Goal: Task Accomplishment & Management: Manage account settings

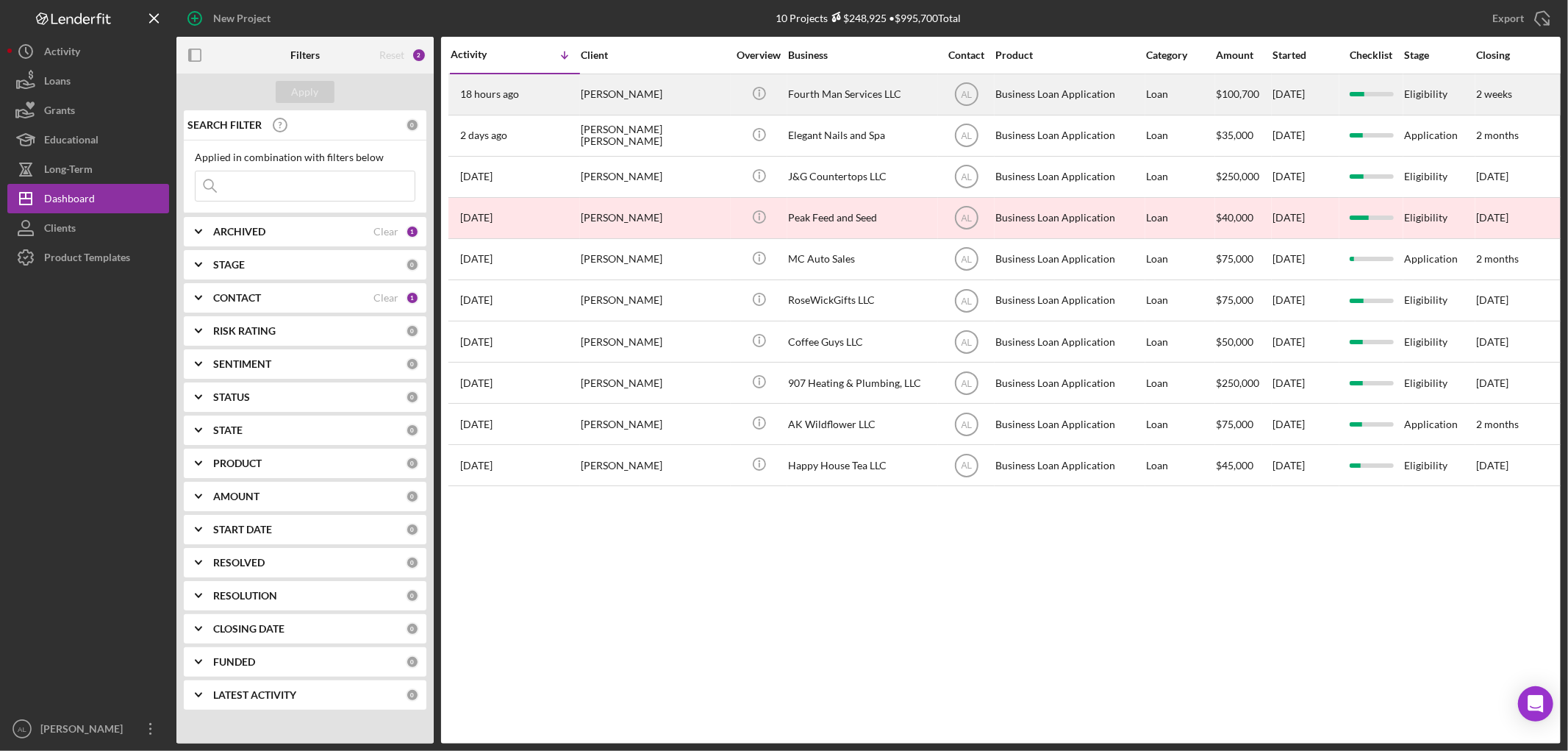
click at [616, 87] on div "[PERSON_NAME]" at bounding box center [654, 94] width 147 height 39
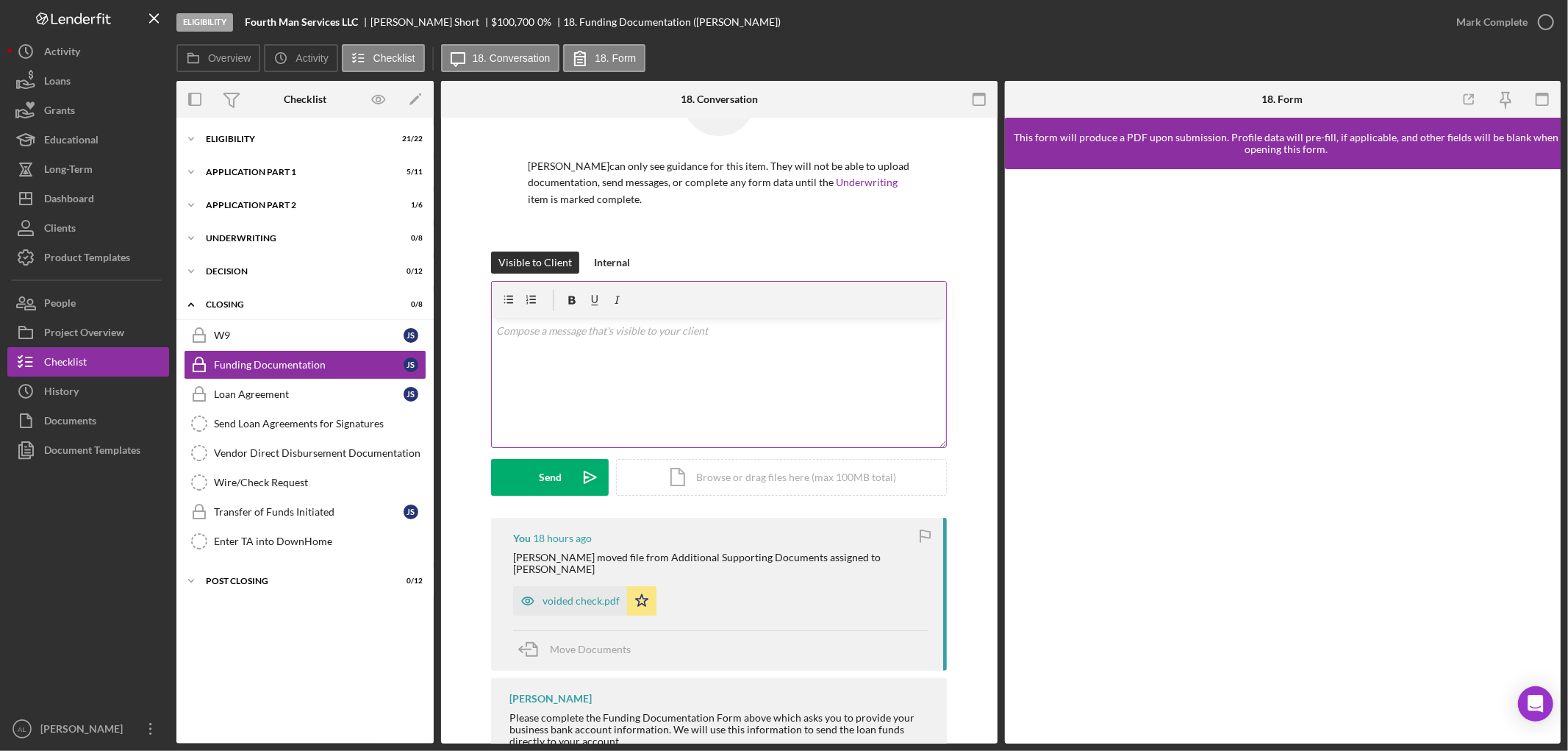
scroll to position [165, 0]
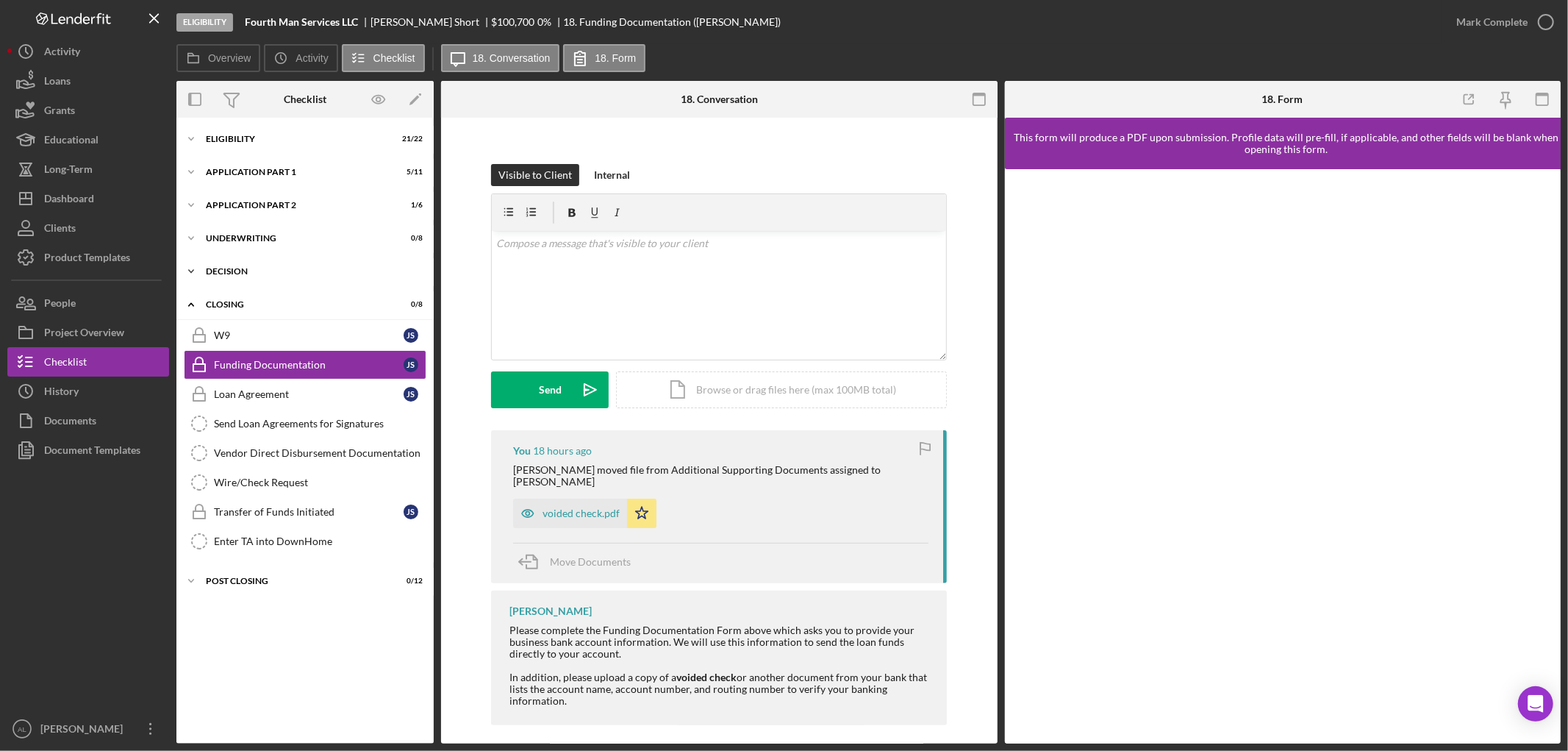
click at [261, 268] on div "Decision" at bounding box center [311, 271] width 210 height 9
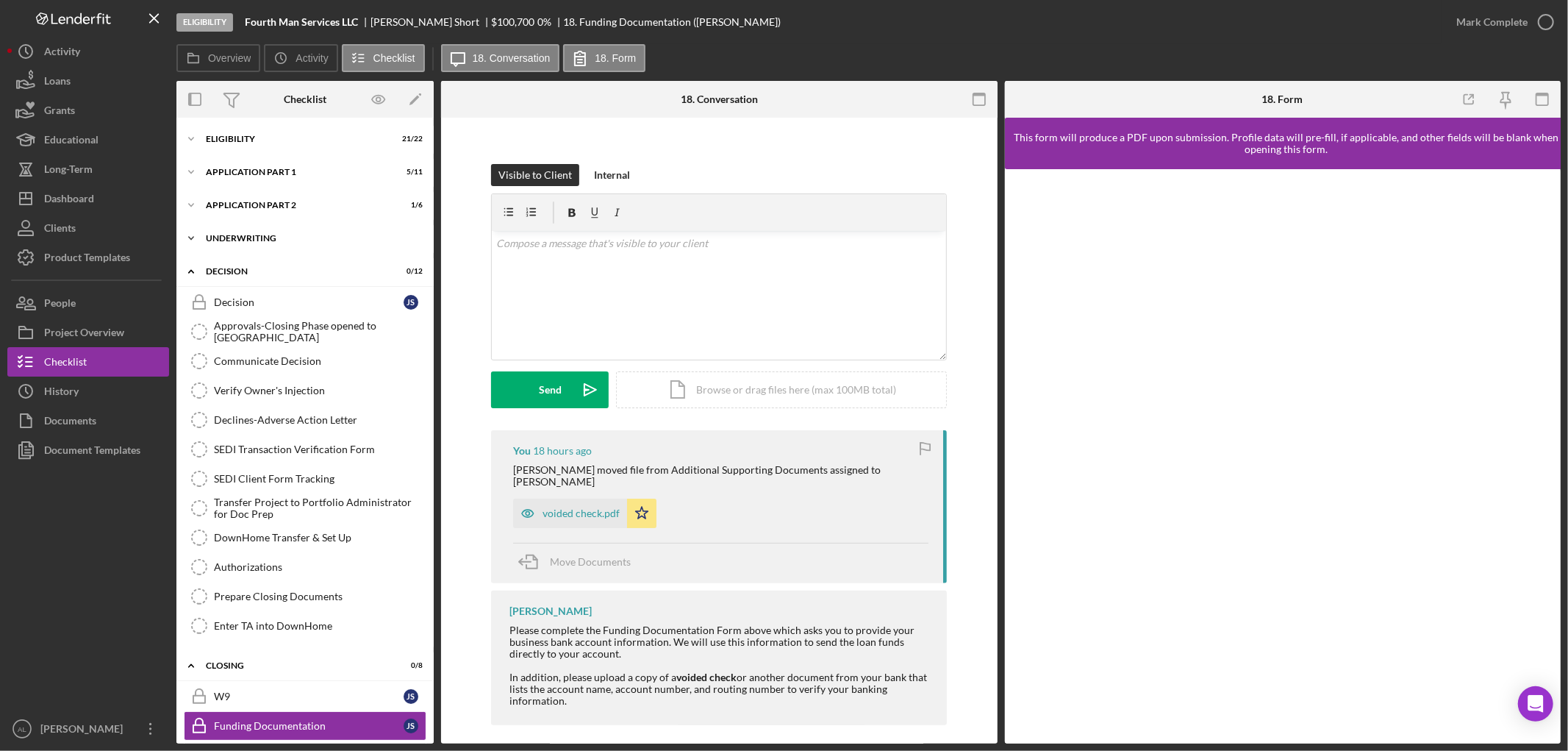
click at [291, 232] on div "Icon/Expander Underwriting 0 / 8" at bounding box center [305, 239] width 257 height 30
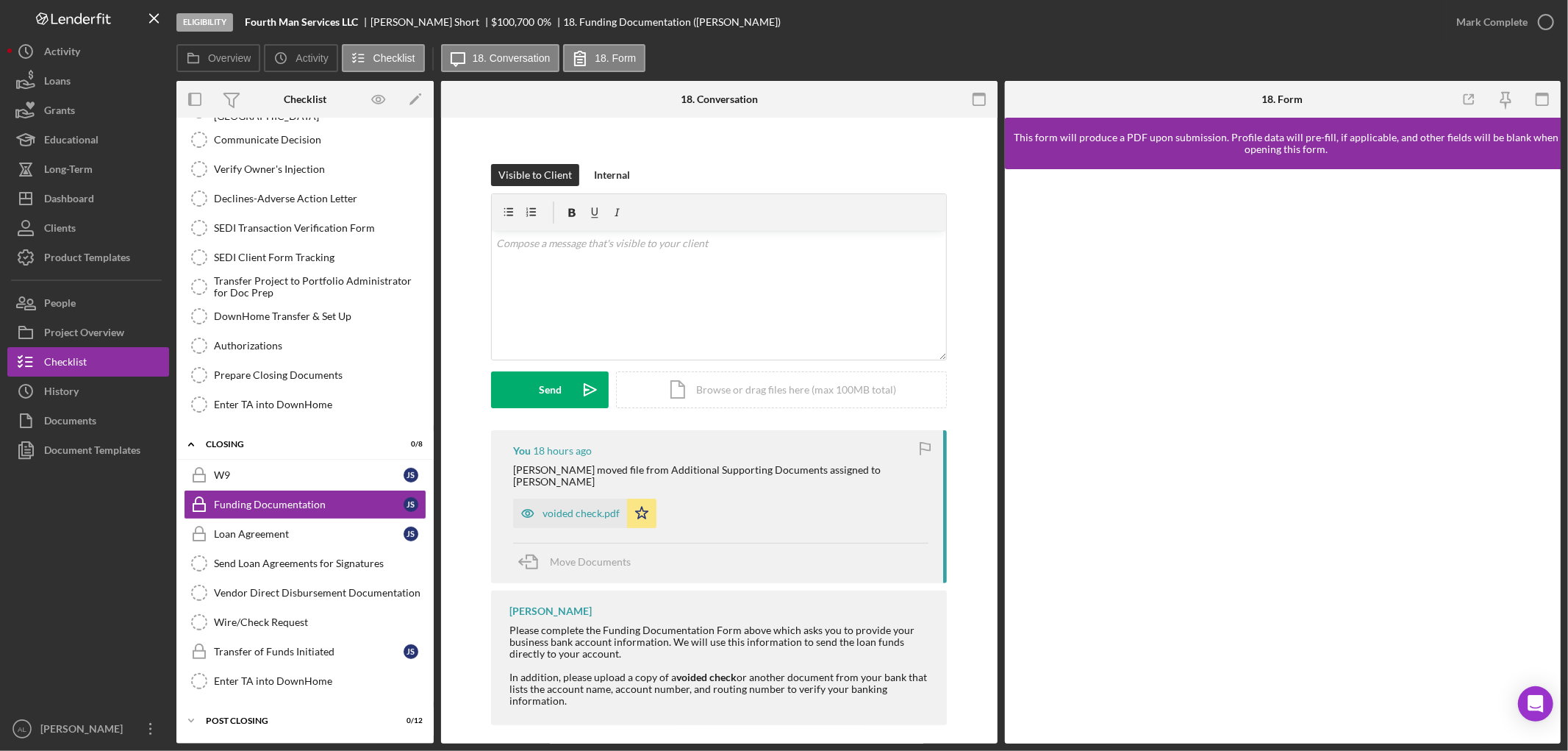
scroll to position [0, 0]
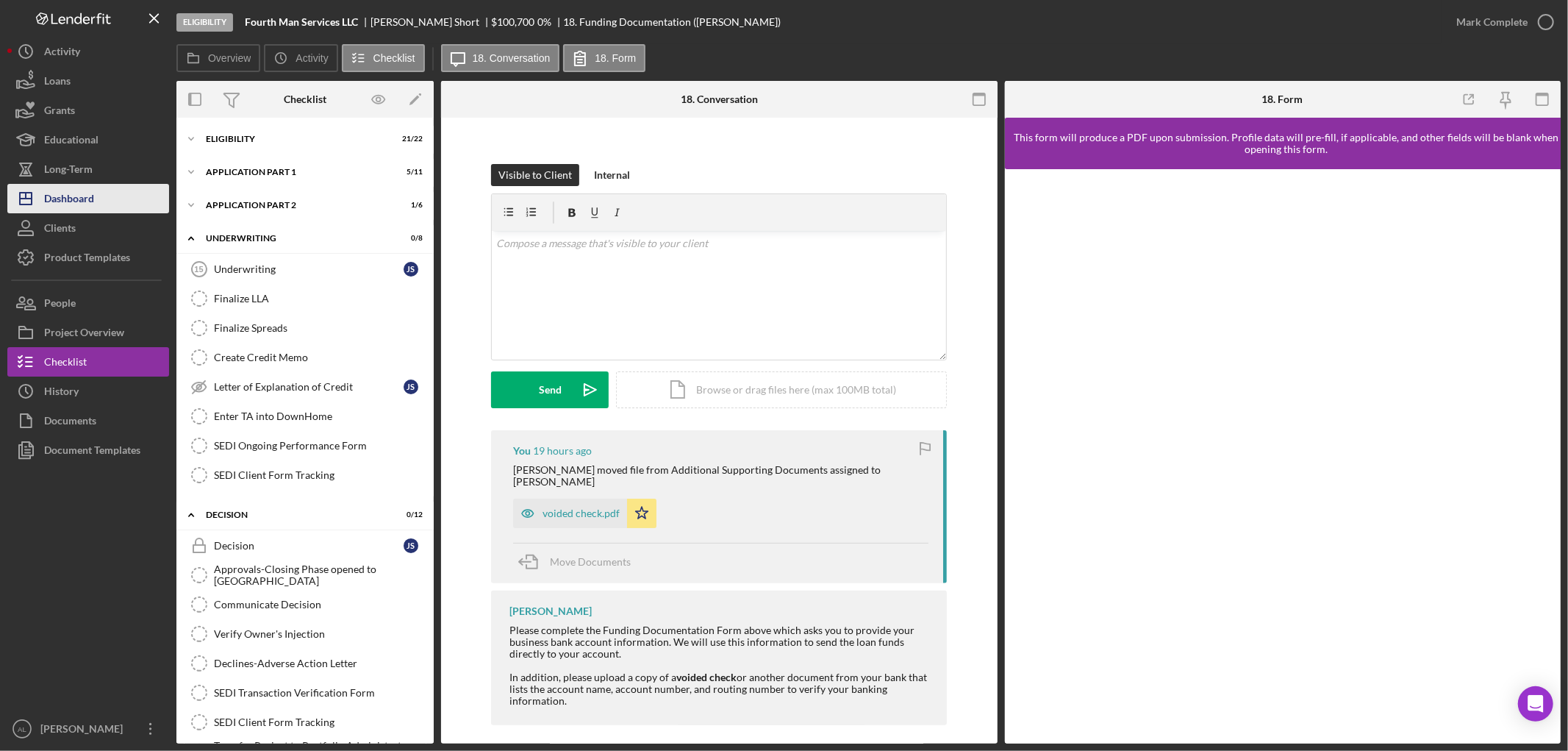
click at [100, 201] on button "Icon/Dashboard Dashboard" at bounding box center [88, 199] width 162 height 30
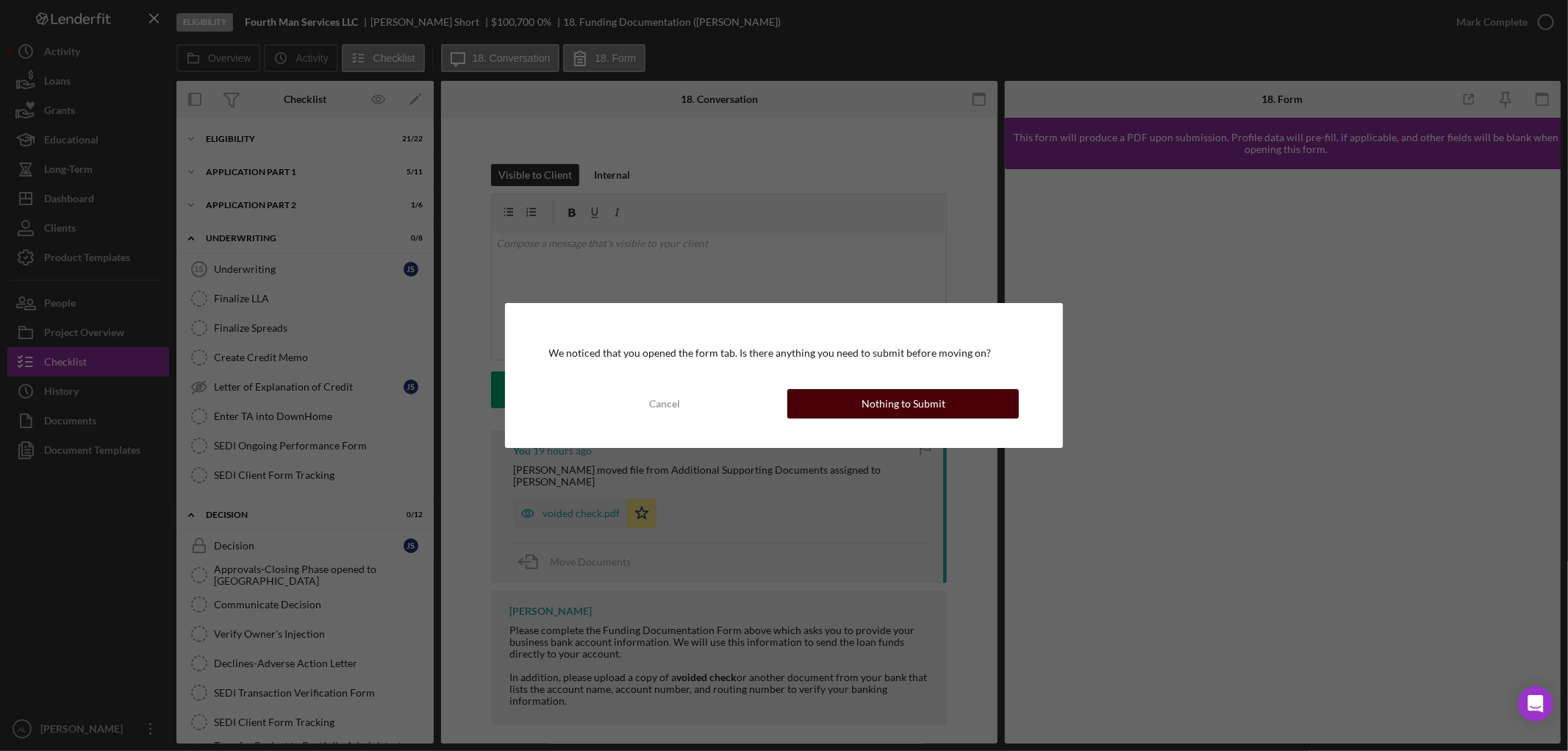
click at [855, 396] on button "Nothing to Submit" at bounding box center [903, 404] width 232 height 30
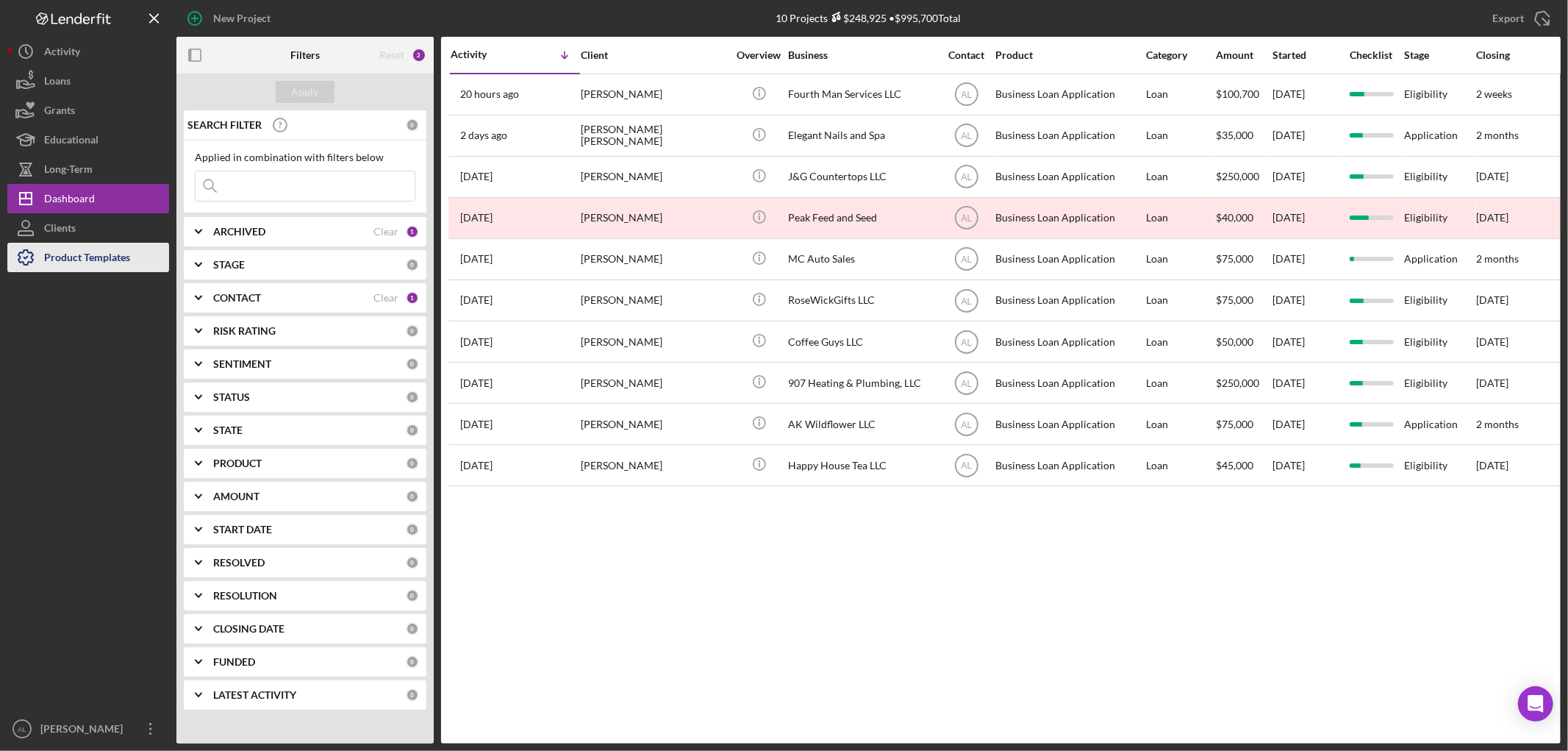
click at [84, 248] on div "Product Templates" at bounding box center [87, 259] width 86 height 33
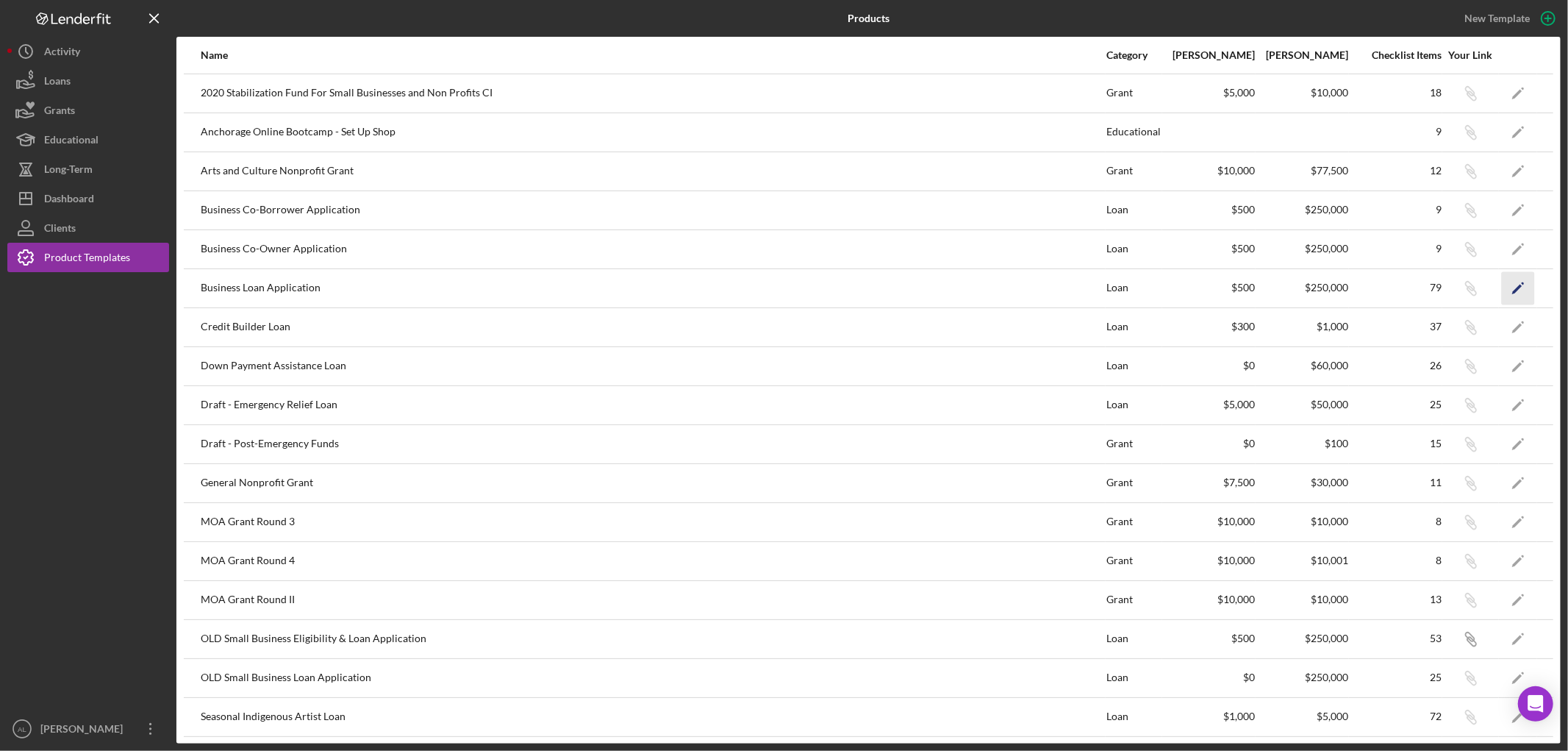
click at [1512, 286] on polygon "button" at bounding box center [1517, 289] width 10 height 10
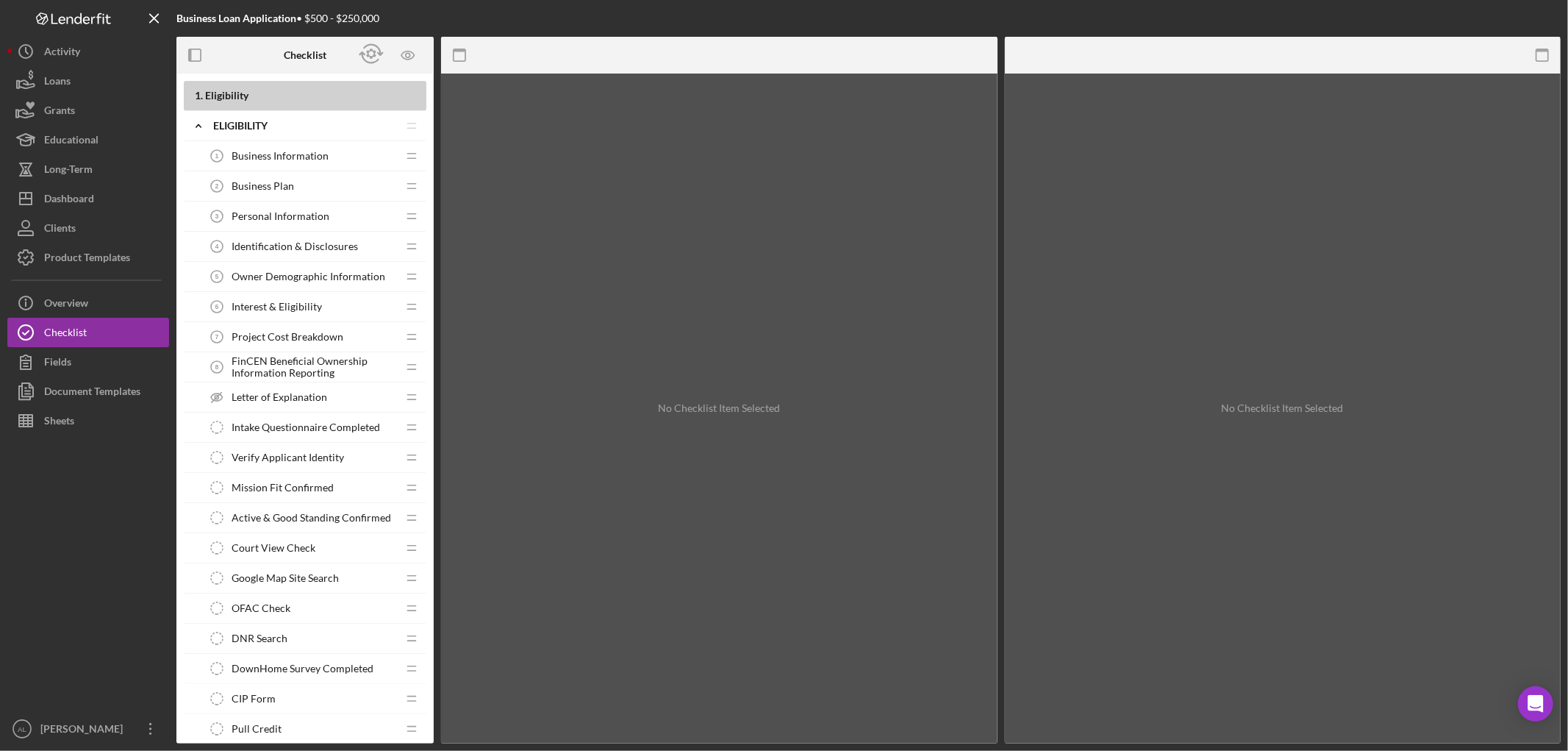
click at [319, 481] on div "Mission Fit Confirmed Mission Fit Confirmed" at bounding box center [299, 488] width 195 height 30
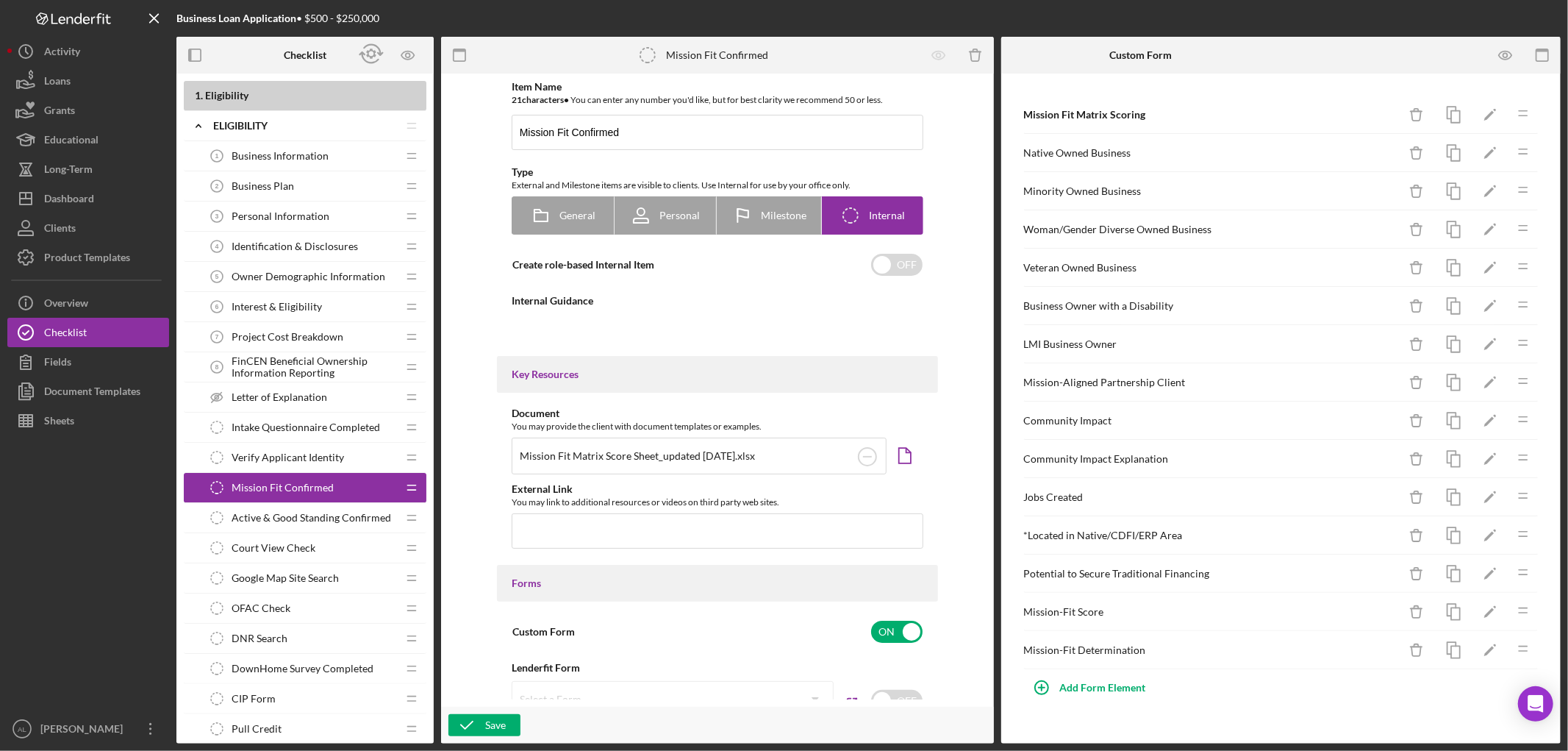
type textarea "<div>To confirm Mission Fit complete the following:</div> <ol> <li>Review the c…"
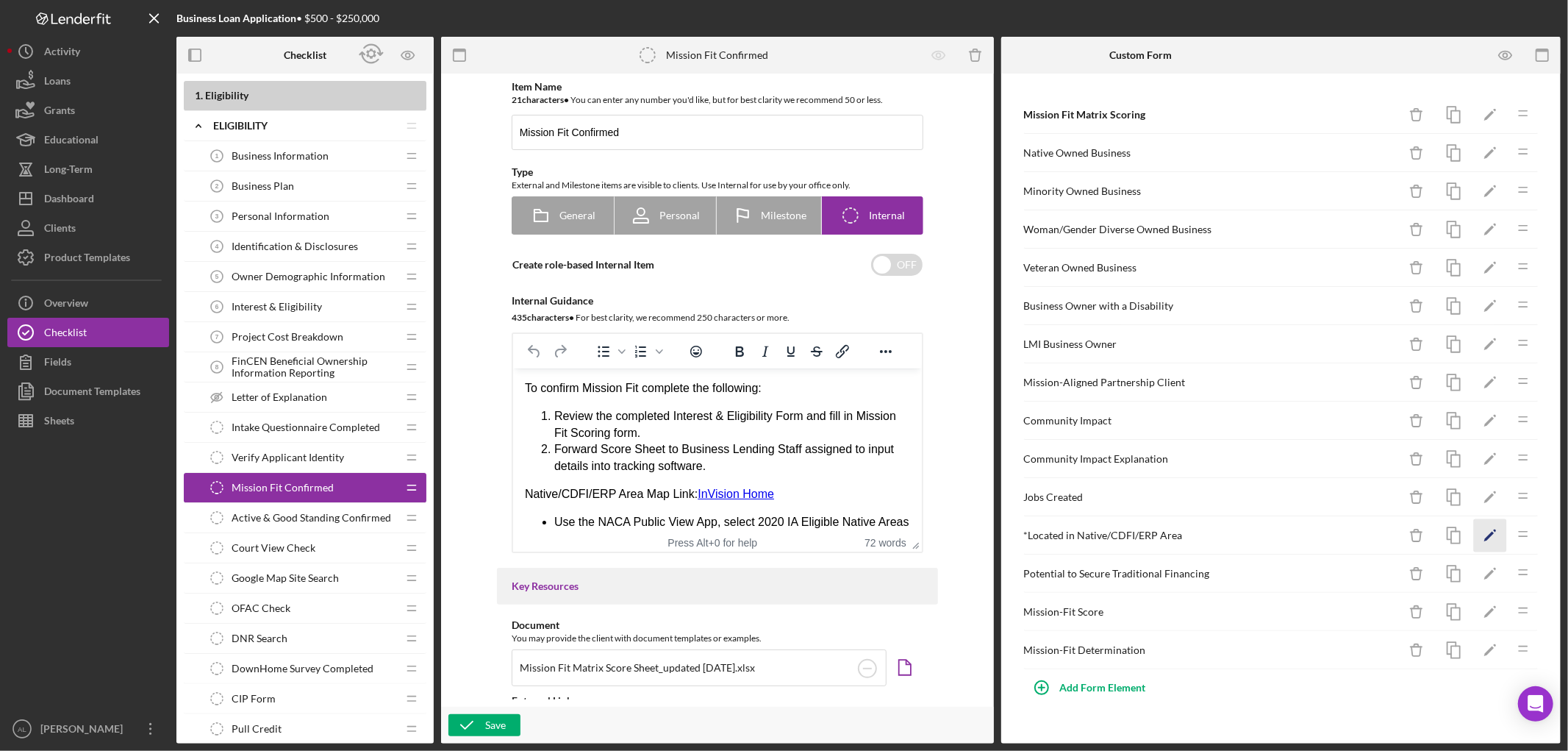
click at [1491, 541] on icon "Icon/Edit" at bounding box center [1490, 535] width 33 height 33
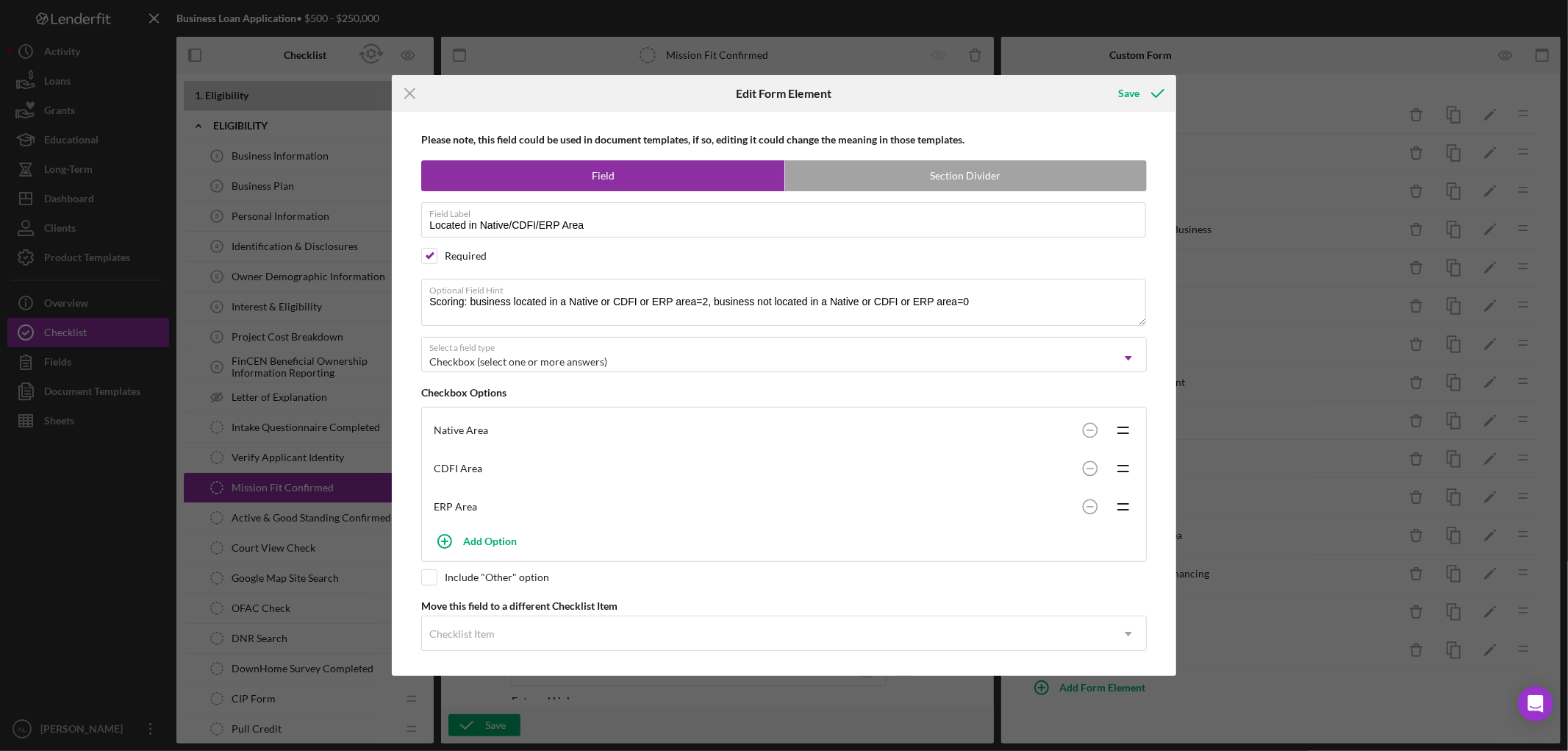
click at [472, 253] on div "Required" at bounding box center [465, 256] width 42 height 12
checkbox input "false"
click at [1136, 86] on div "Save" at bounding box center [1129, 94] width 22 height 30
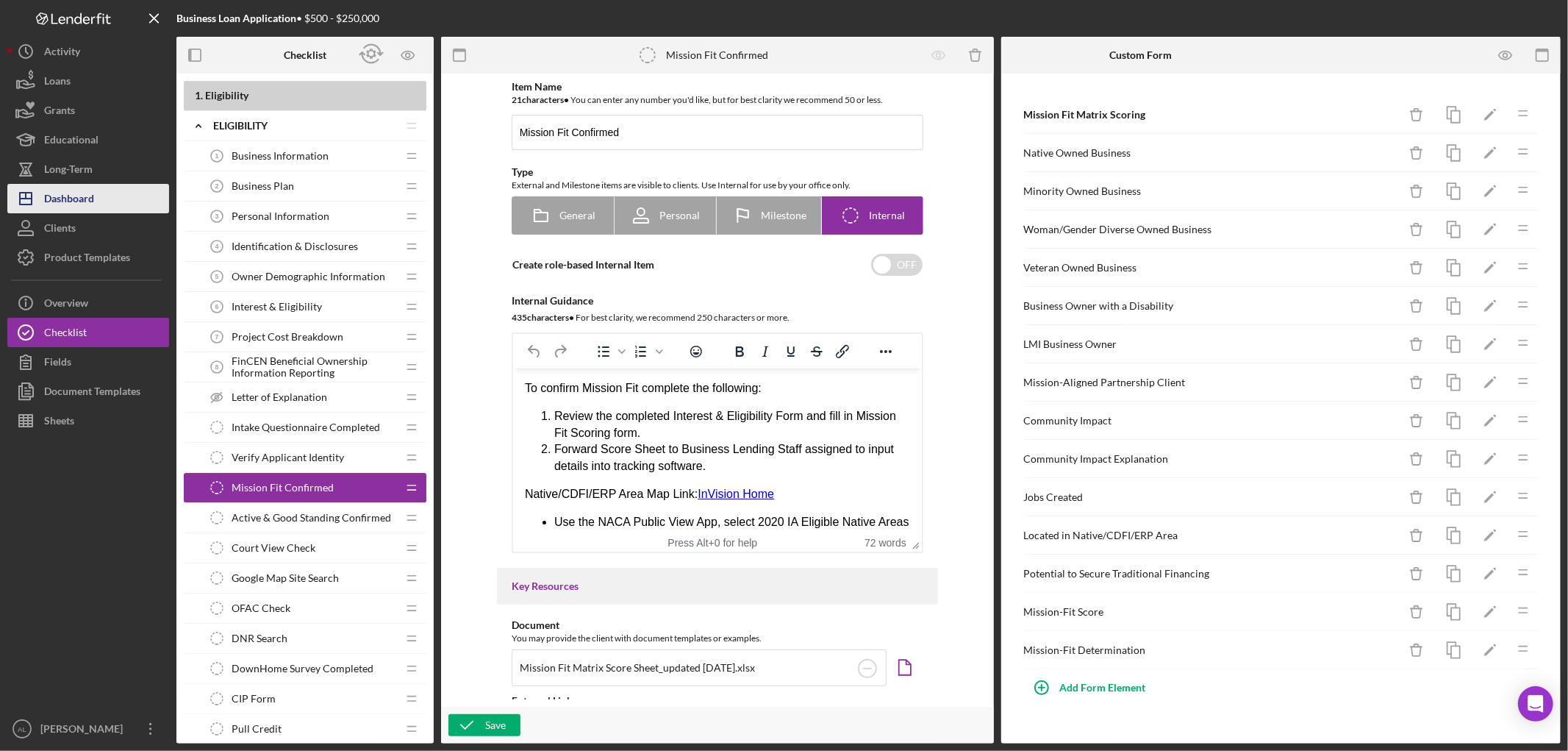
click at [91, 196] on div "Dashboard" at bounding box center [68, 200] width 50 height 33
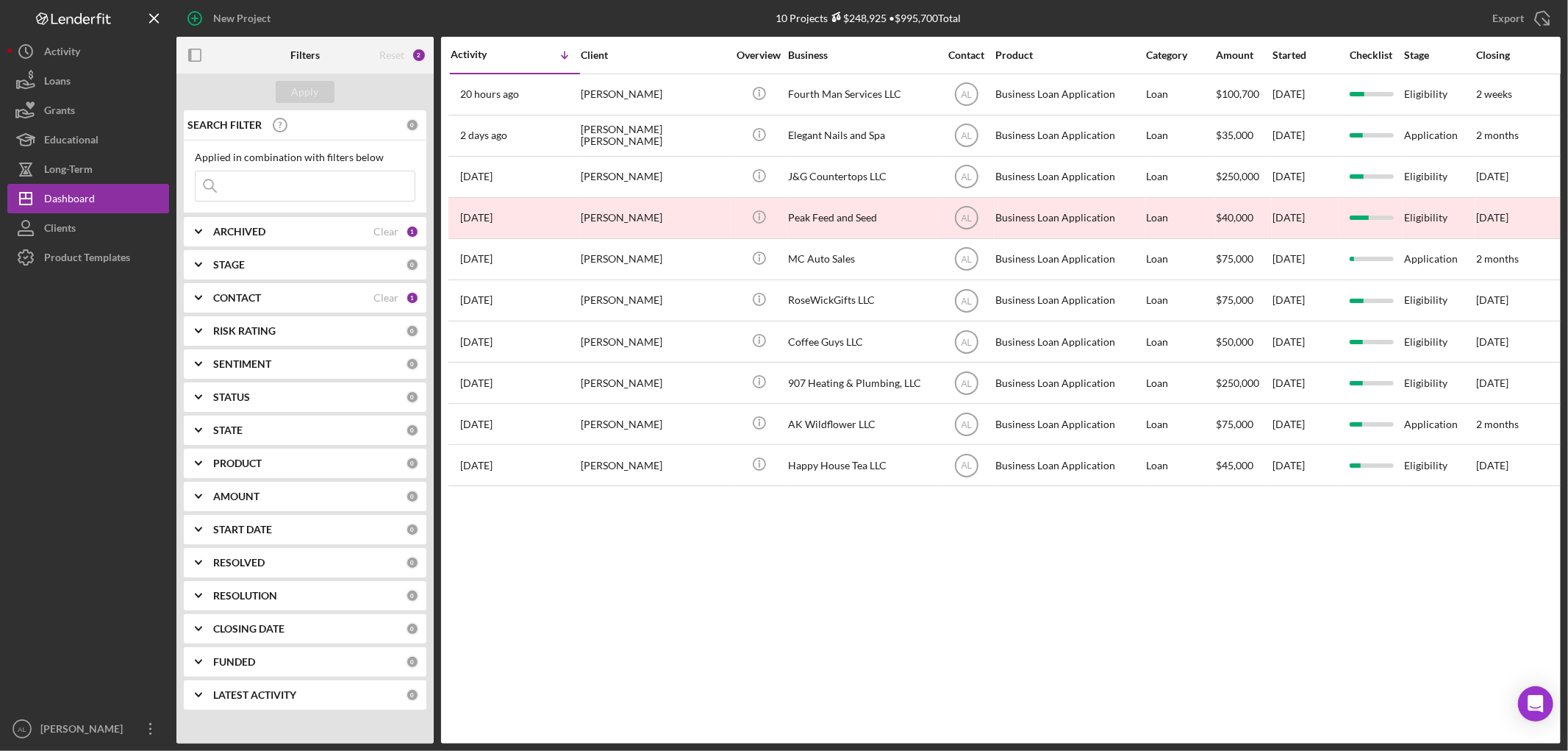
click at [250, 302] on b "CONTACT" at bounding box center [237, 298] width 48 height 12
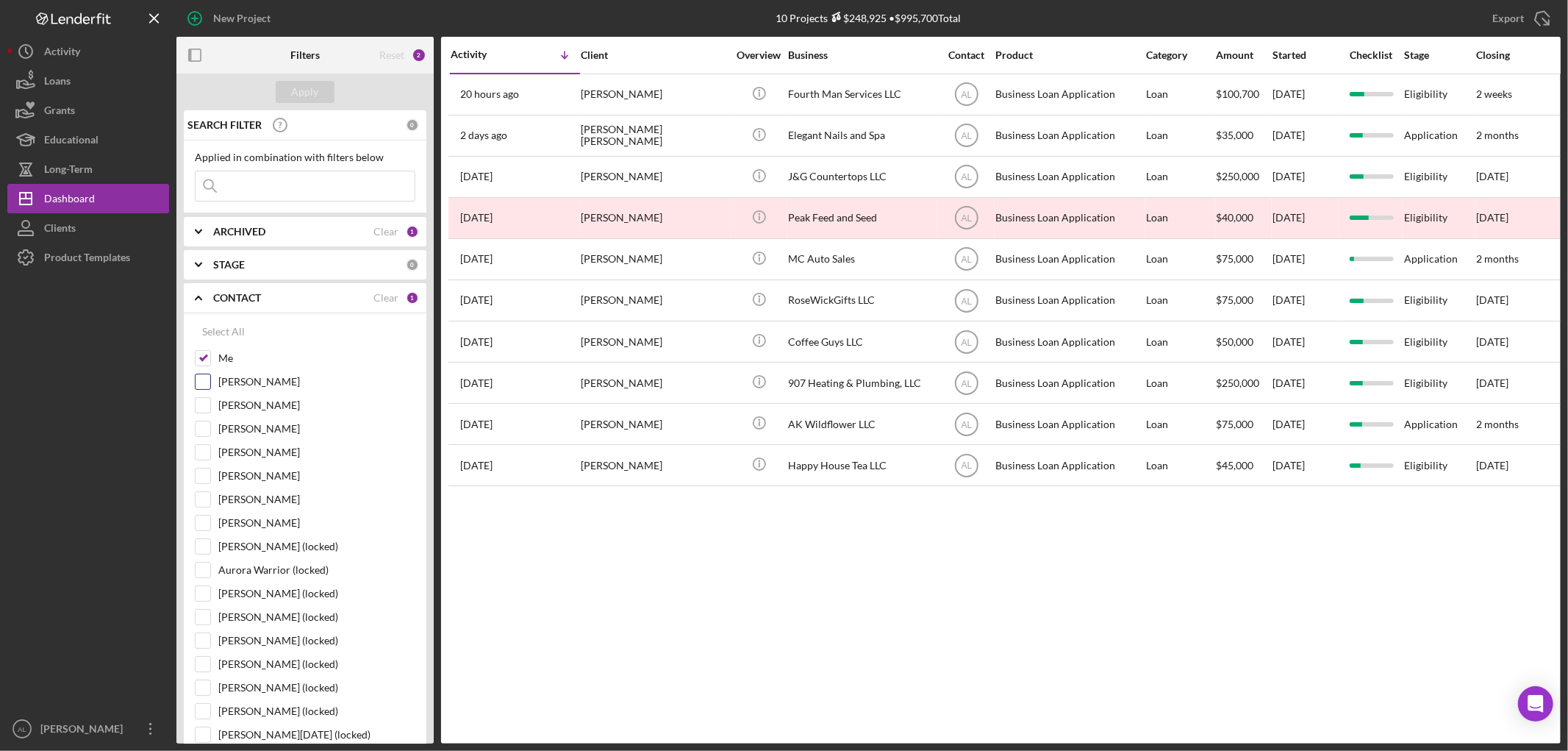
click at [229, 378] on label "[PERSON_NAME]" at bounding box center [317, 381] width 197 height 15
click at [210, 378] on input "[PERSON_NAME]" at bounding box center [203, 381] width 15 height 15
checkbox input "true"
click at [312, 87] on div "Apply" at bounding box center [305, 92] width 27 height 22
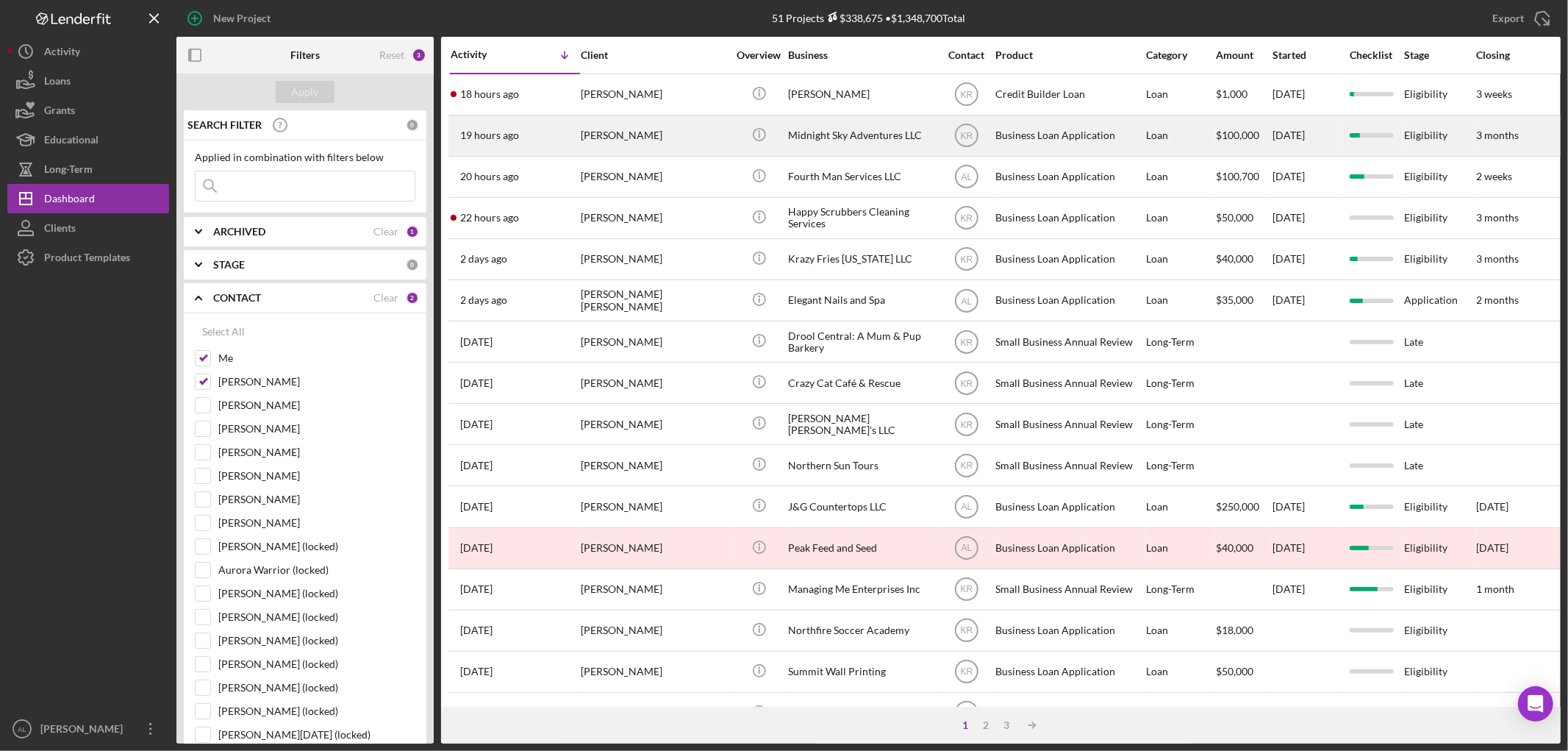
click at [658, 142] on div "[PERSON_NAME]" at bounding box center [654, 135] width 147 height 39
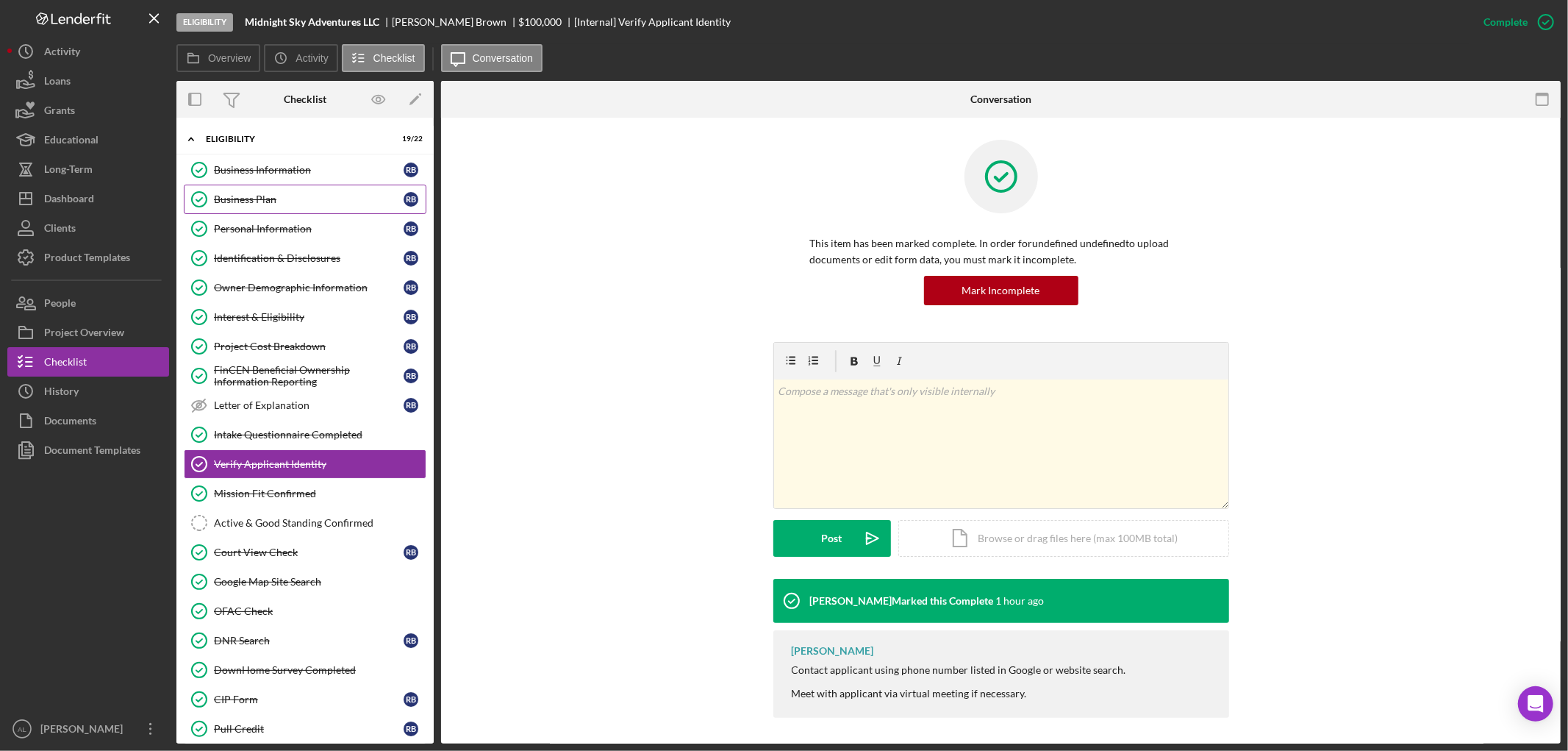
click at [292, 206] on link "Business Plan Business Plan R B" at bounding box center [305, 199] width 242 height 30
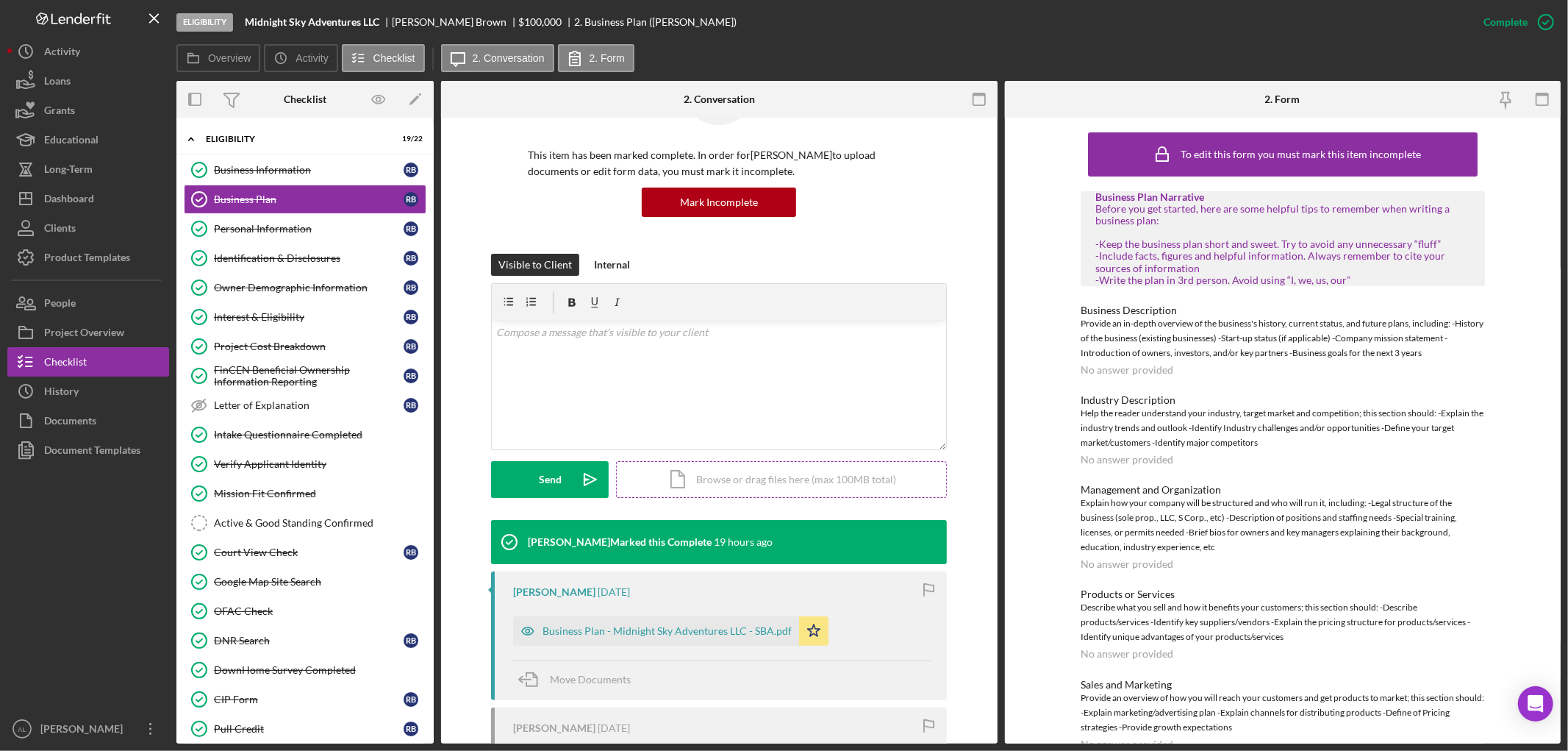
scroll to position [265, 0]
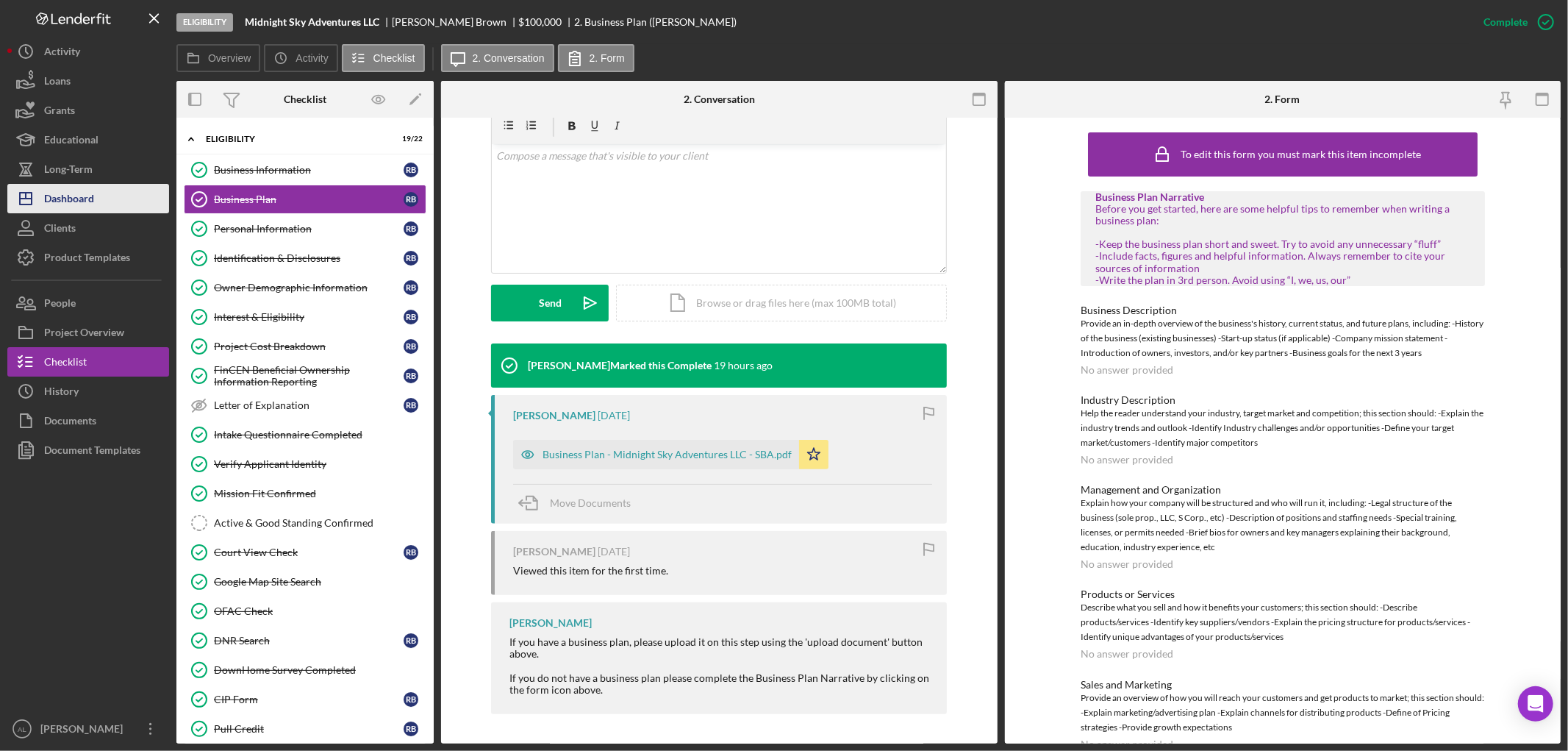
click at [100, 195] on button "Icon/Dashboard Dashboard" at bounding box center [88, 199] width 162 height 30
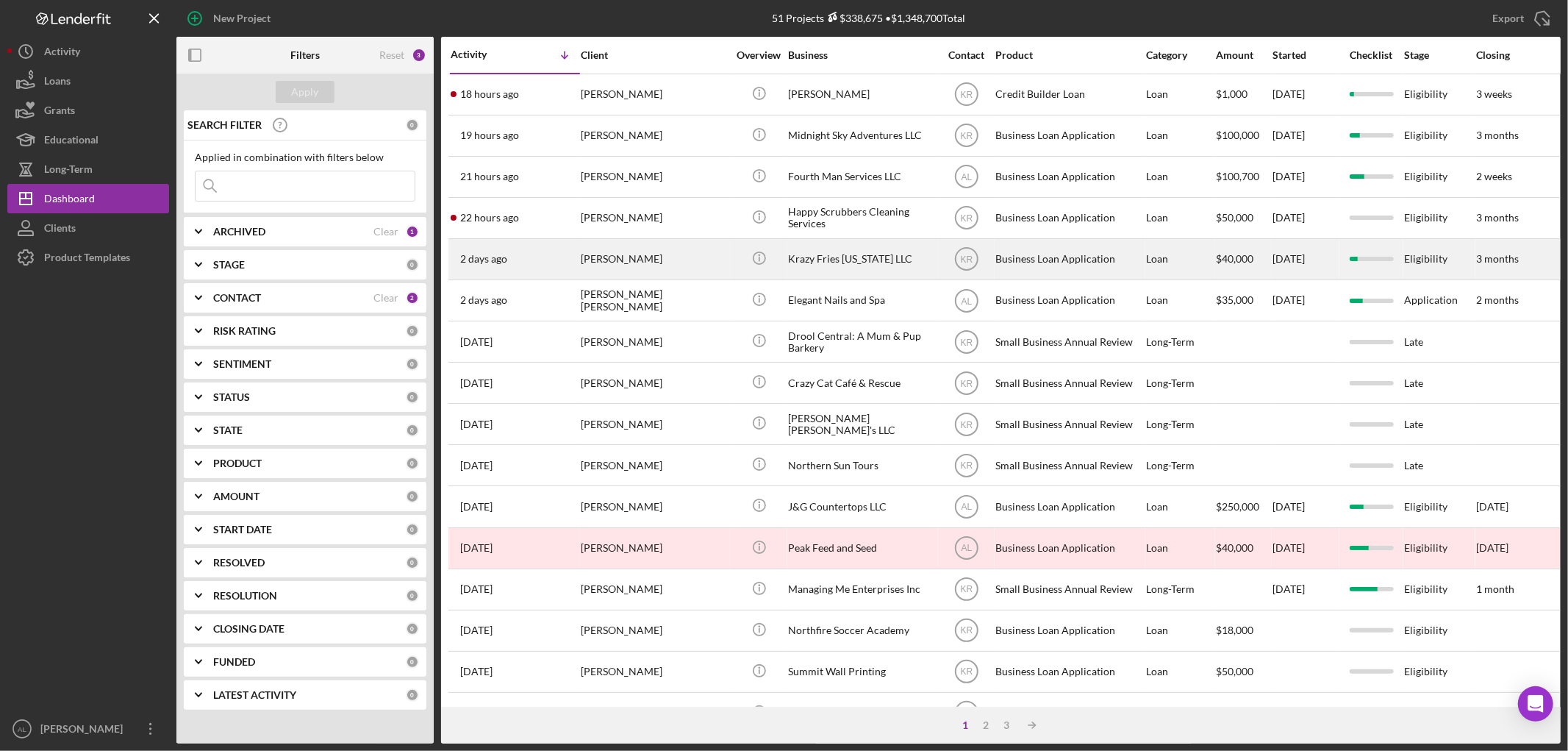
click at [670, 274] on div "[PERSON_NAME]" at bounding box center [654, 259] width 147 height 39
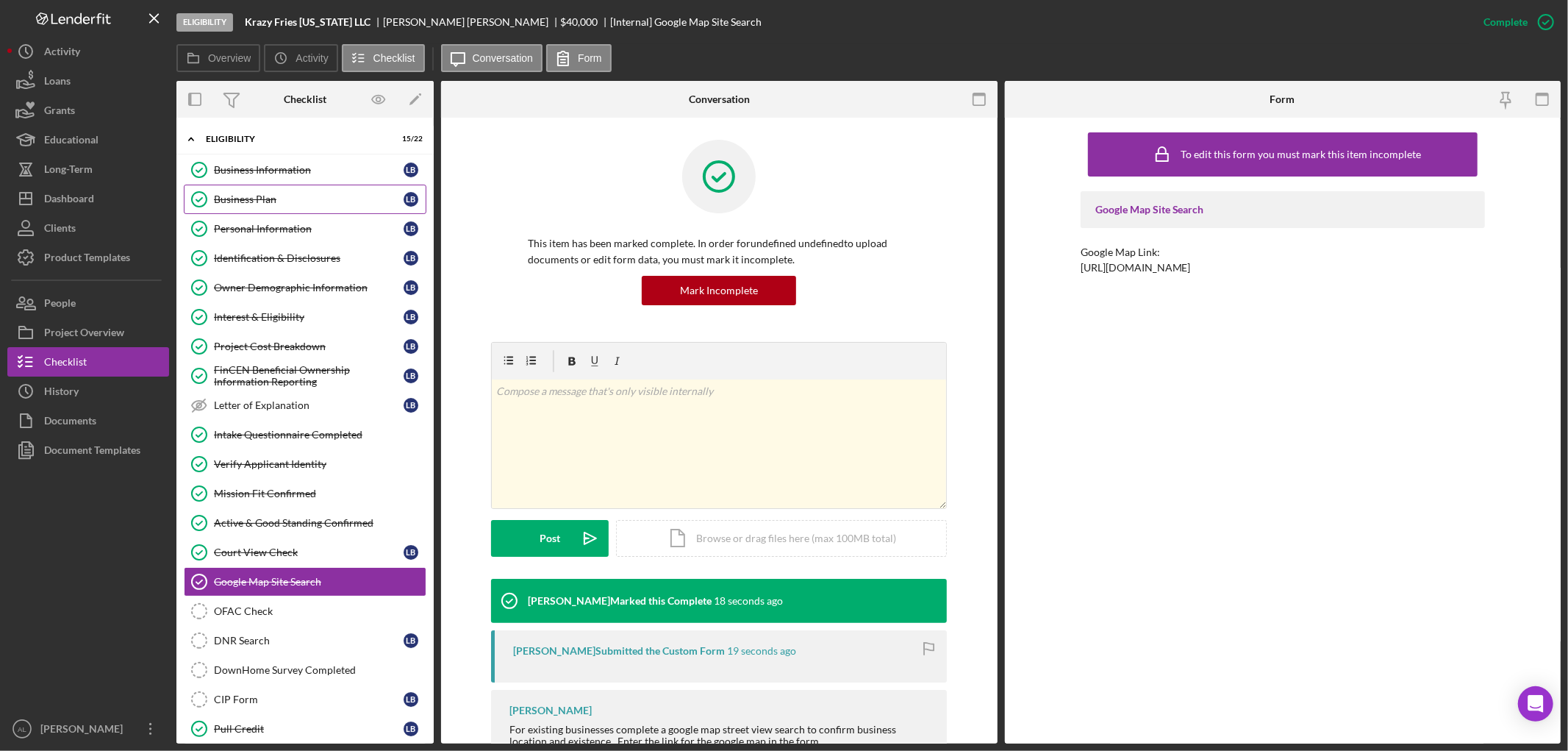
click at [262, 208] on link "Business Plan Business Plan L B" at bounding box center [305, 199] width 242 height 30
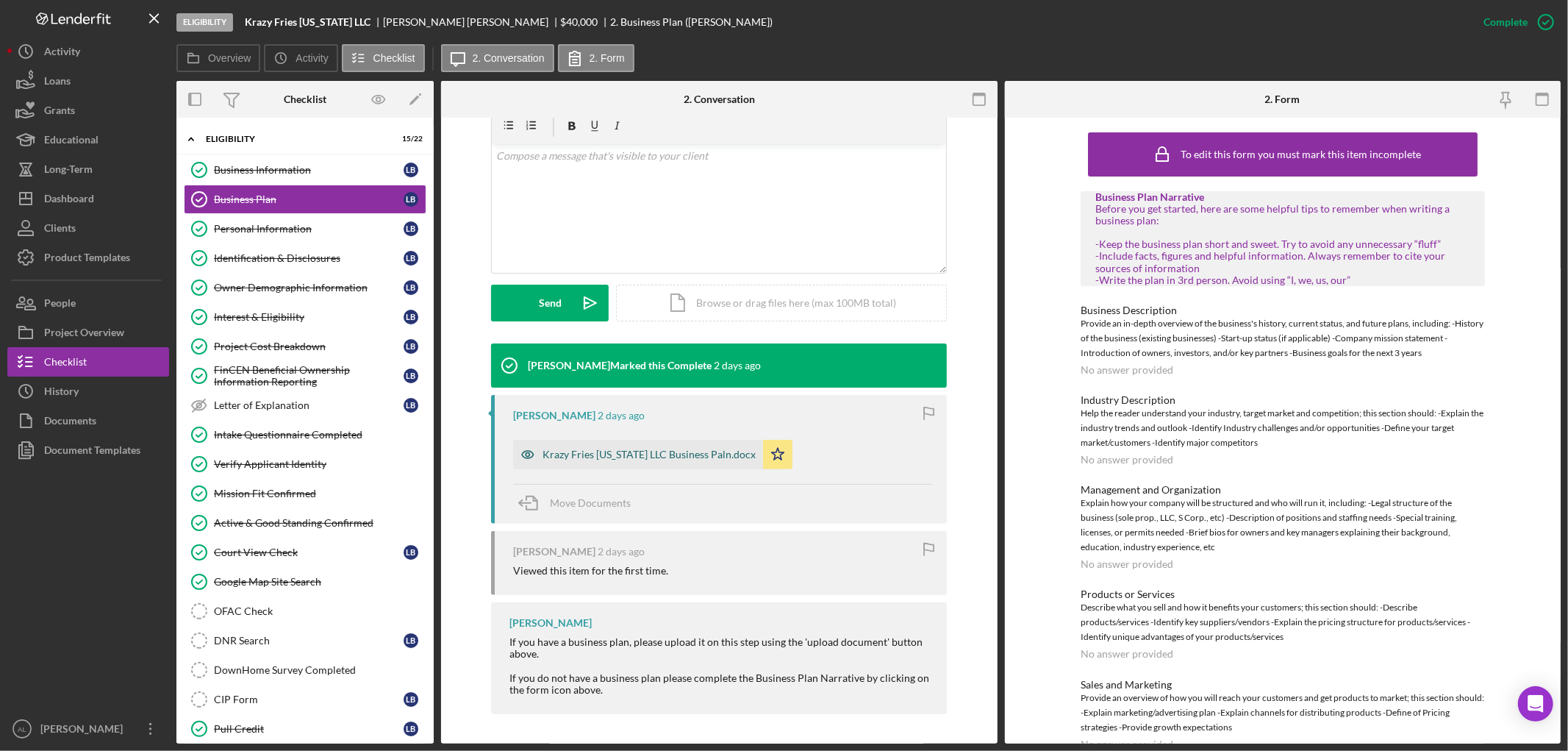
click at [640, 463] on div "Krazy Fries [US_STATE] LLC Business Paln.docx" at bounding box center [638, 455] width 250 height 30
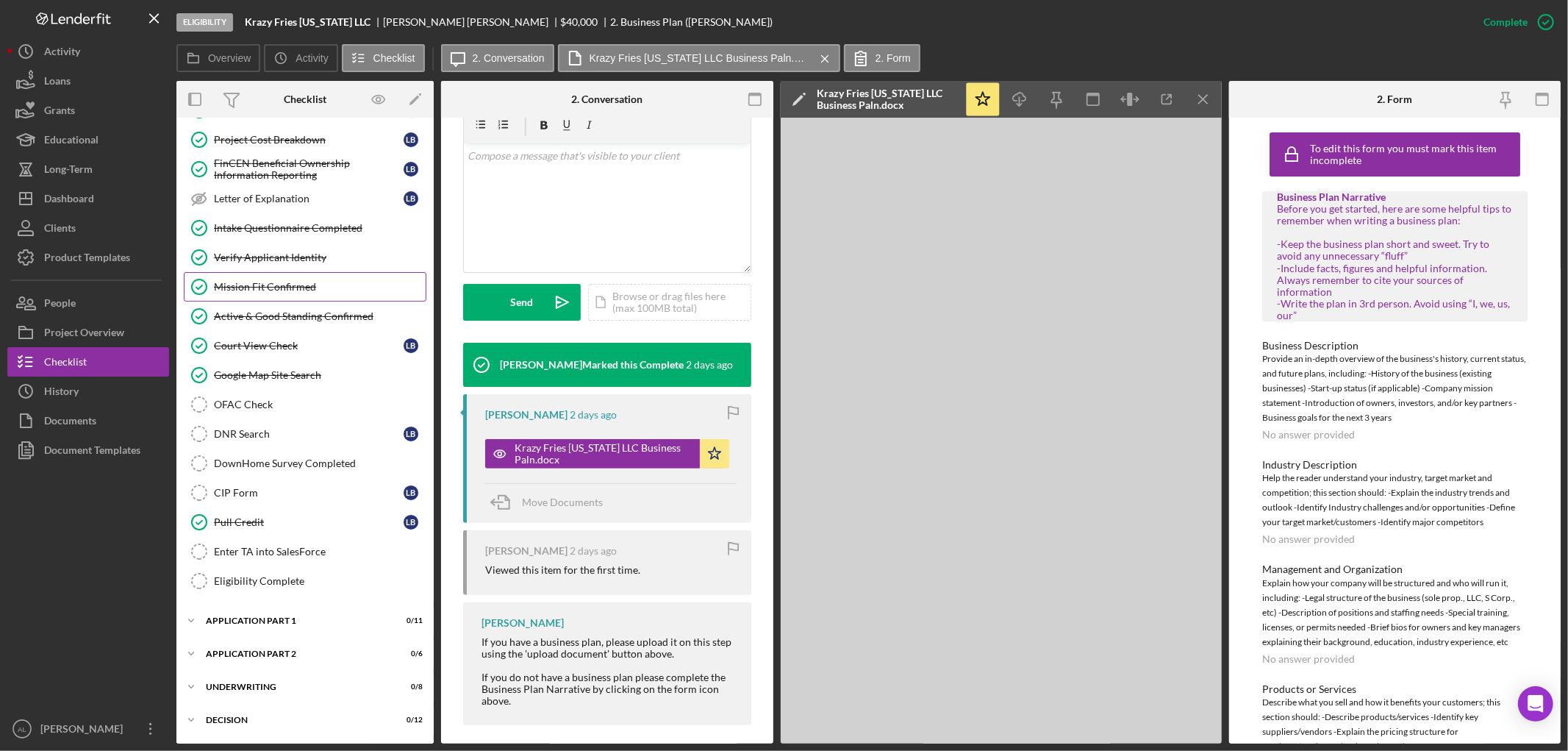
scroll to position [275, 0]
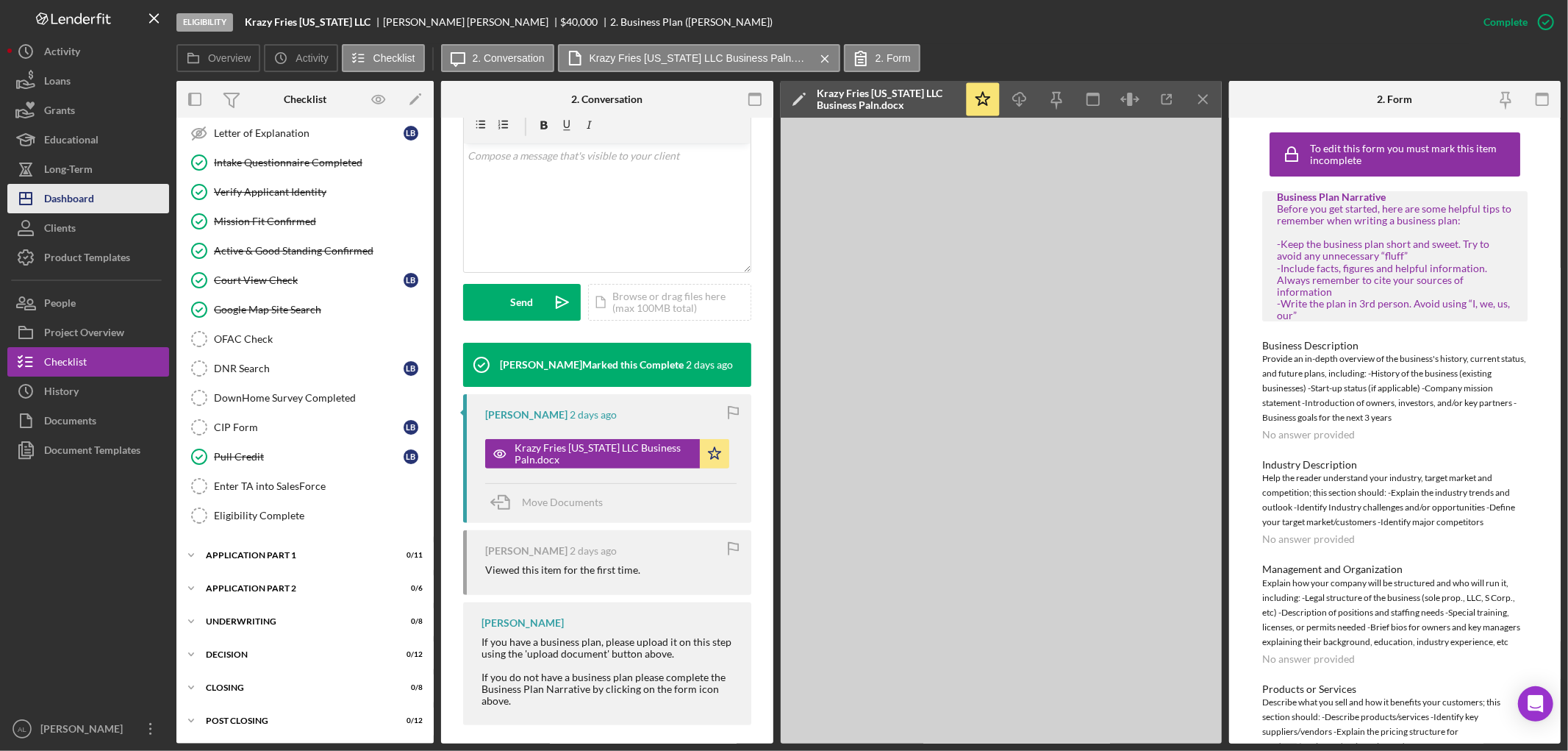
click at [91, 207] on div "Dashboard" at bounding box center [68, 200] width 50 height 33
